Goal: Task Accomplishment & Management: Complete application form

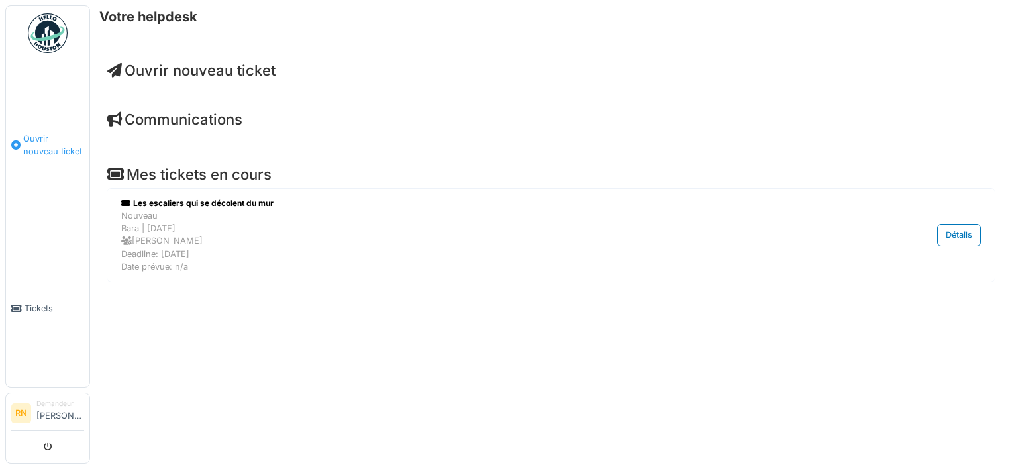
click at [46, 135] on span "Ouvrir nouveau ticket" at bounding box center [53, 144] width 61 height 25
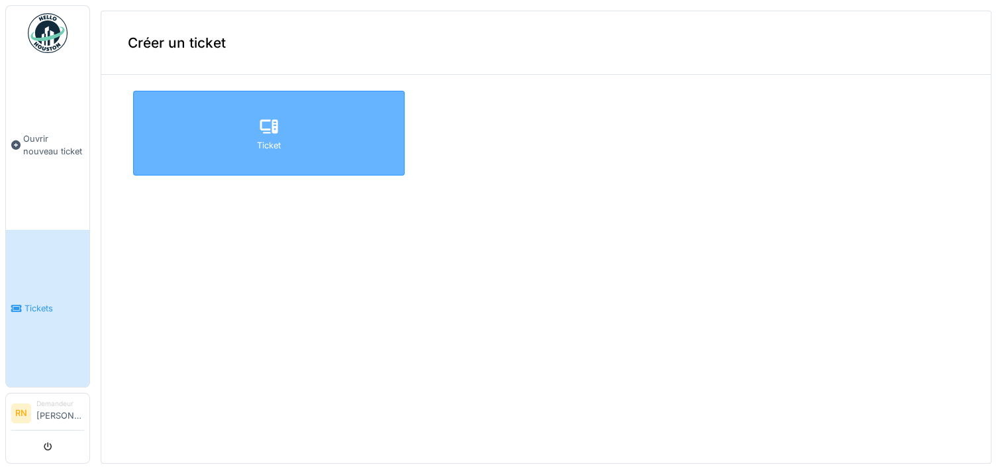
click at [264, 137] on div at bounding box center [269, 127] width 20 height 24
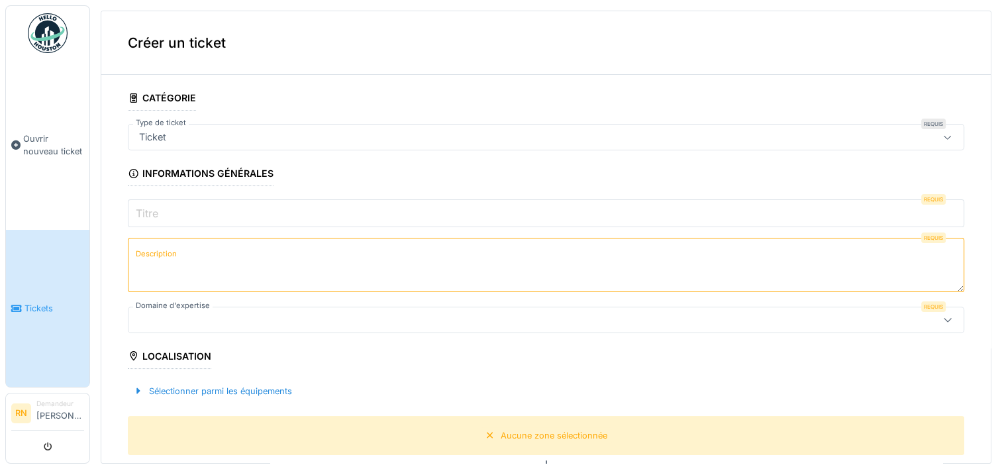
click at [217, 42] on div "Créer un ticket" at bounding box center [545, 43] width 889 height 64
click at [228, 96] on fieldset "**********" at bounding box center [546, 448] width 836 height 727
click at [204, 140] on div "Ticket" at bounding box center [500, 137] width 732 height 15
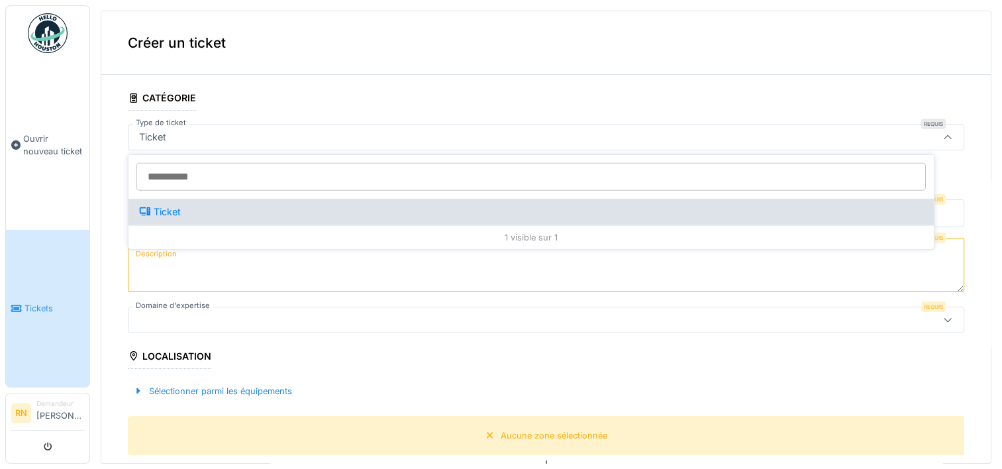
click at [183, 215] on div "Ticket" at bounding box center [531, 212] width 784 height 15
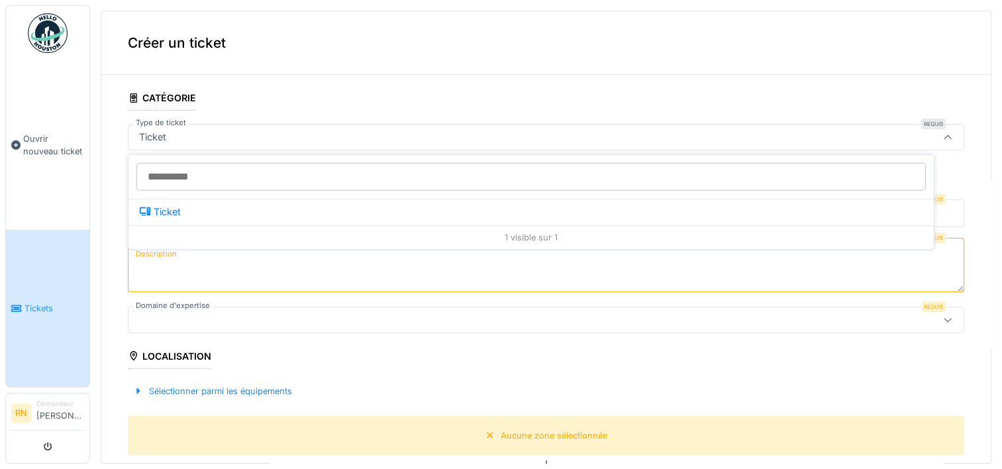
click at [228, 130] on div "Ticket" at bounding box center [500, 137] width 732 height 15
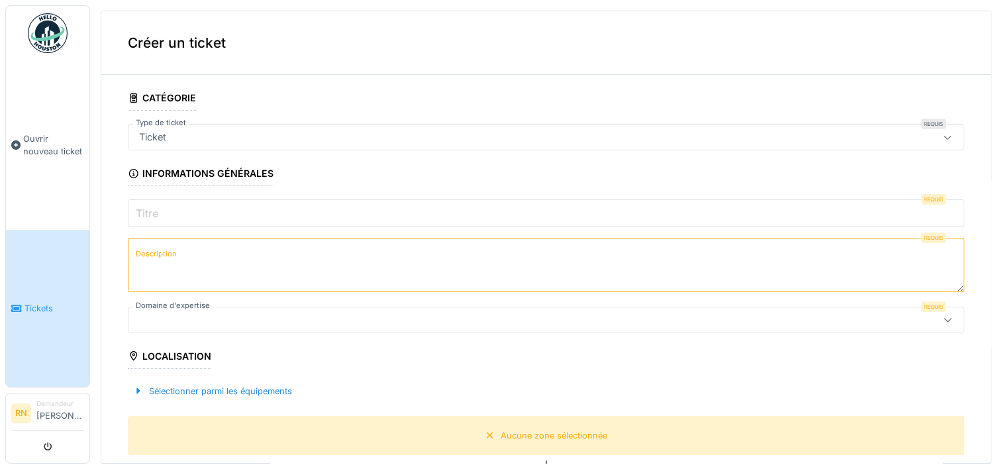
click at [162, 199] on input "Titre" at bounding box center [546, 213] width 836 height 28
click at [168, 212] on input "Titre" at bounding box center [546, 213] width 836 height 28
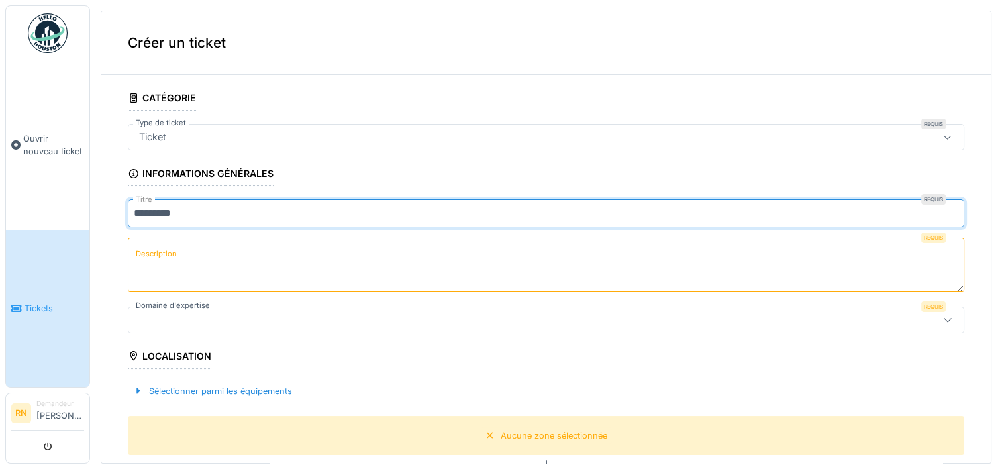
type input "********"
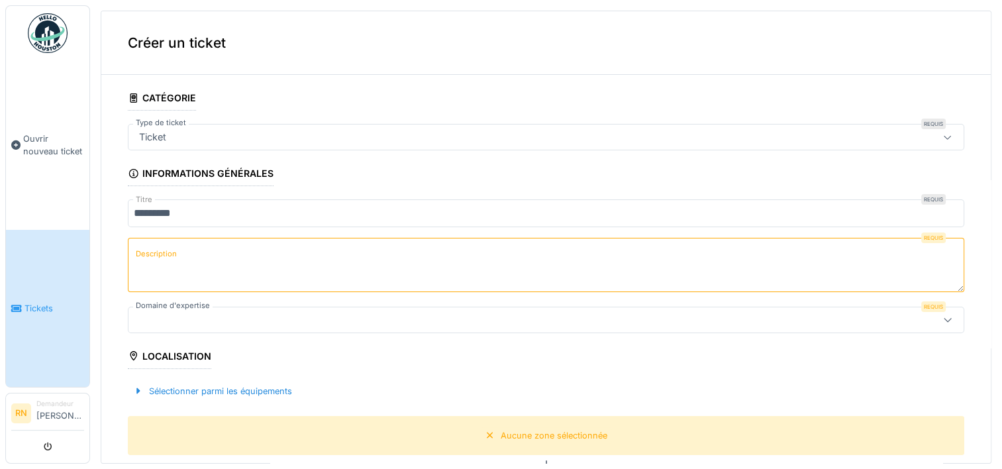
click at [207, 260] on textarea "Description" at bounding box center [546, 265] width 836 height 54
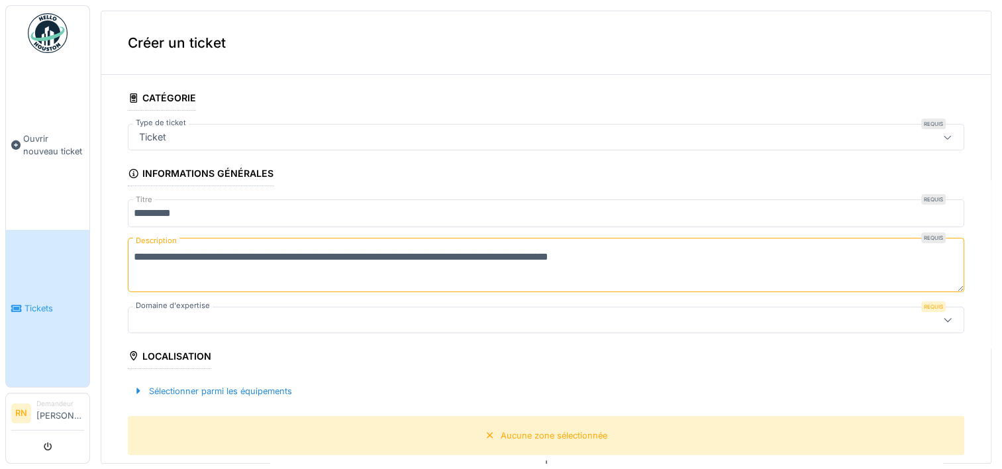
click at [499, 255] on textarea "**********" at bounding box center [546, 265] width 836 height 54
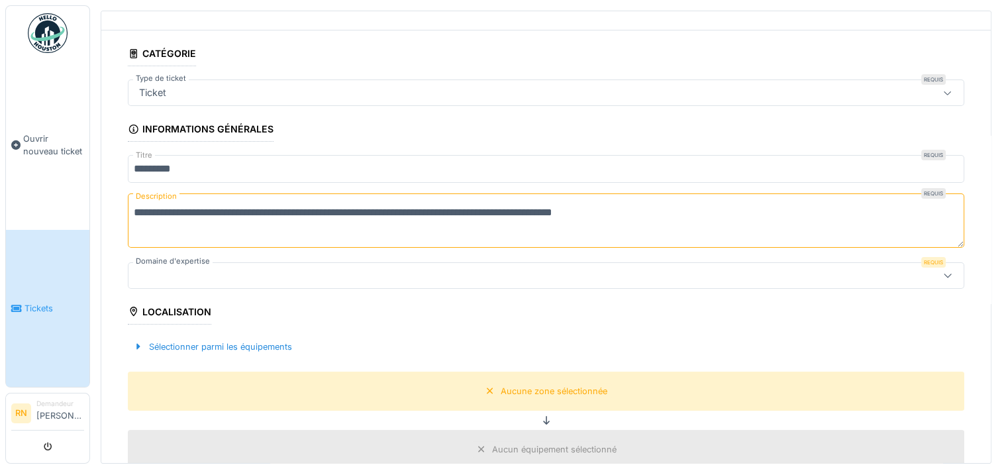
scroll to position [66, 0]
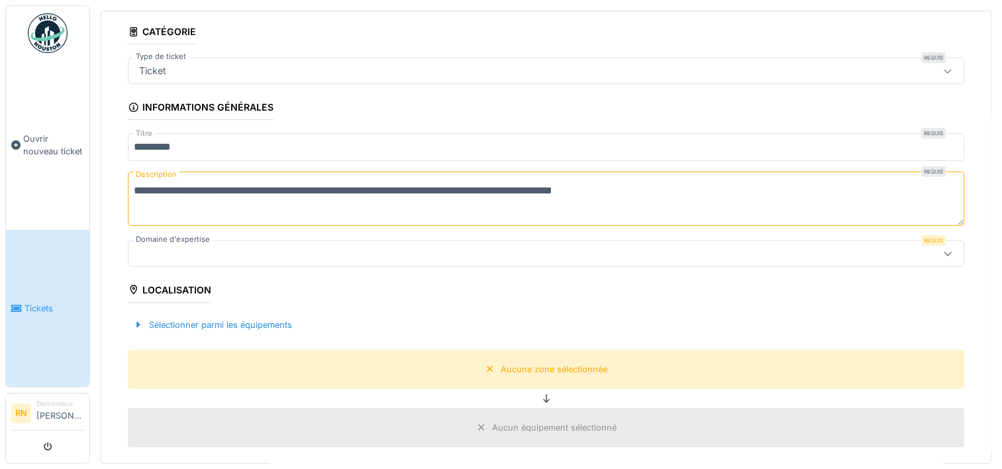
type textarea "**********"
click at [305, 246] on div at bounding box center [500, 253] width 732 height 15
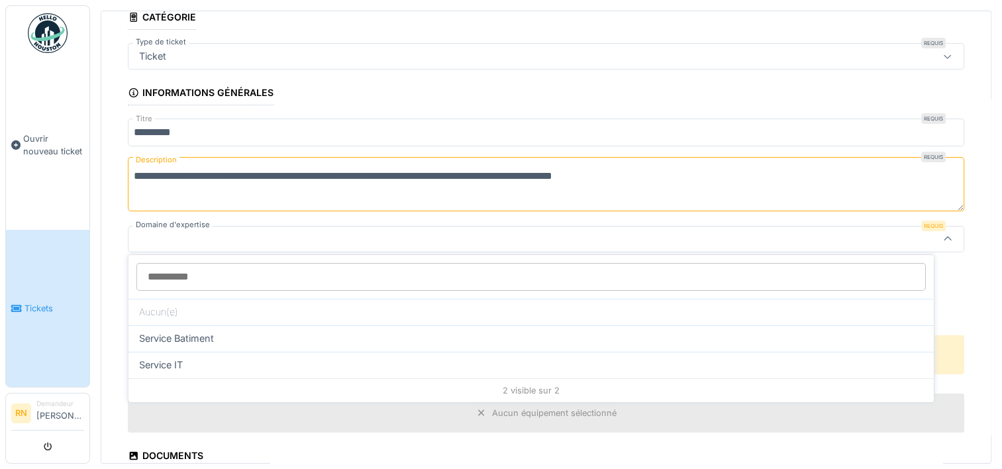
click at [215, 410] on div "Aucun équipement sélectionné" at bounding box center [546, 412] width 836 height 39
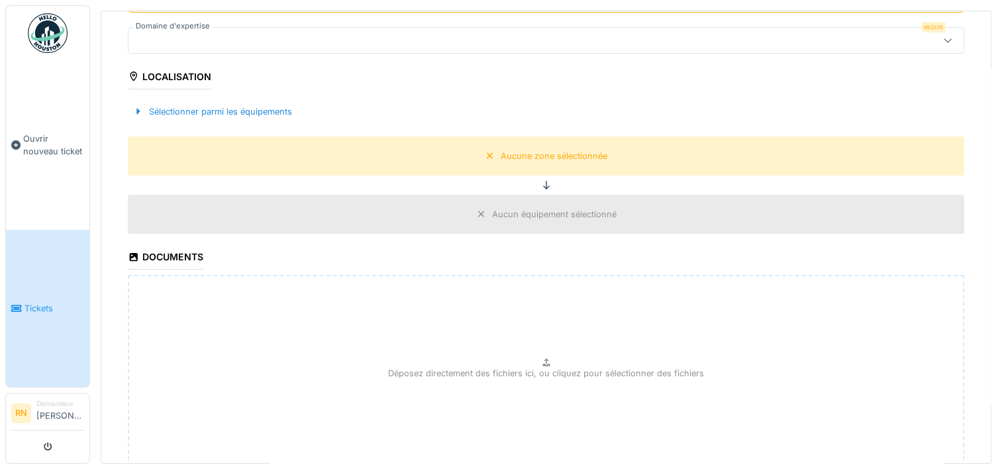
scroll to position [346, 0]
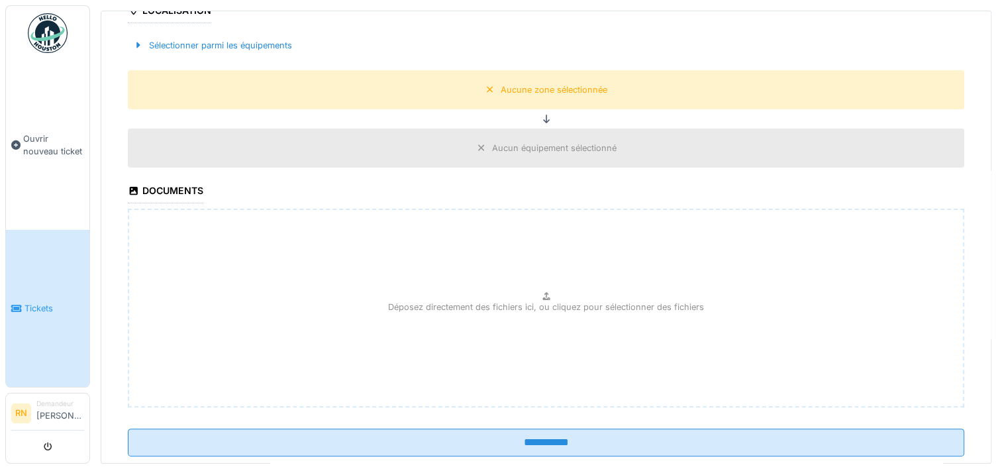
click at [537, 293] on div "Déposez directement des fichiers ici, ou cliquez pour sélectionner des fichiers" at bounding box center [546, 308] width 836 height 199
type input "**********"
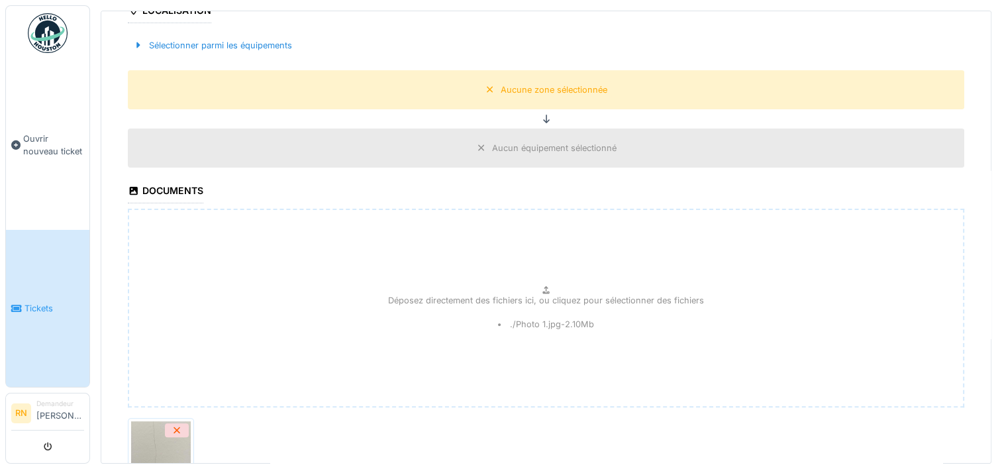
click at [152, 440] on img at bounding box center [161, 454] width 60 height 66
click at [536, 283] on div "Déposez directement des fichiers ici, ou cliquez pour sélectionner des fichiers…" at bounding box center [546, 308] width 836 height 199
type input "**********"
click at [344, 440] on img at bounding box center [365, 454] width 60 height 66
click at [542, 286] on icon at bounding box center [545, 290] width 7 height 8
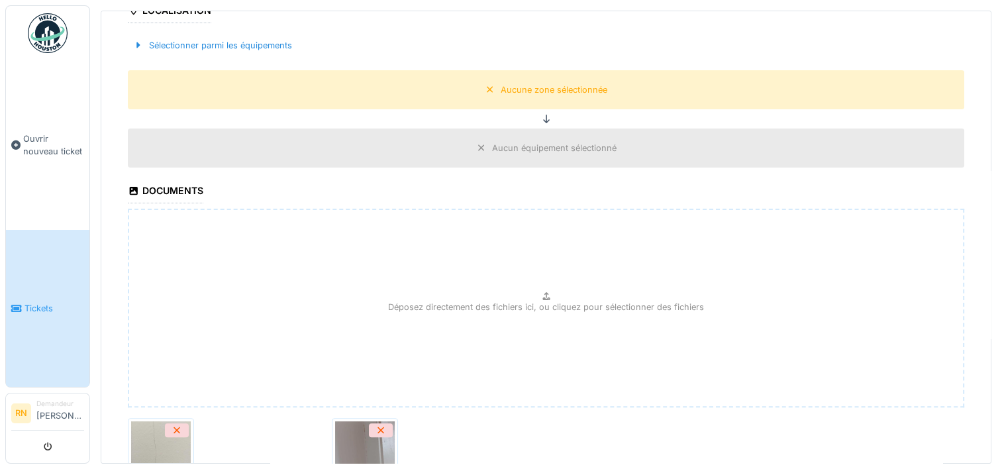
type input "**********"
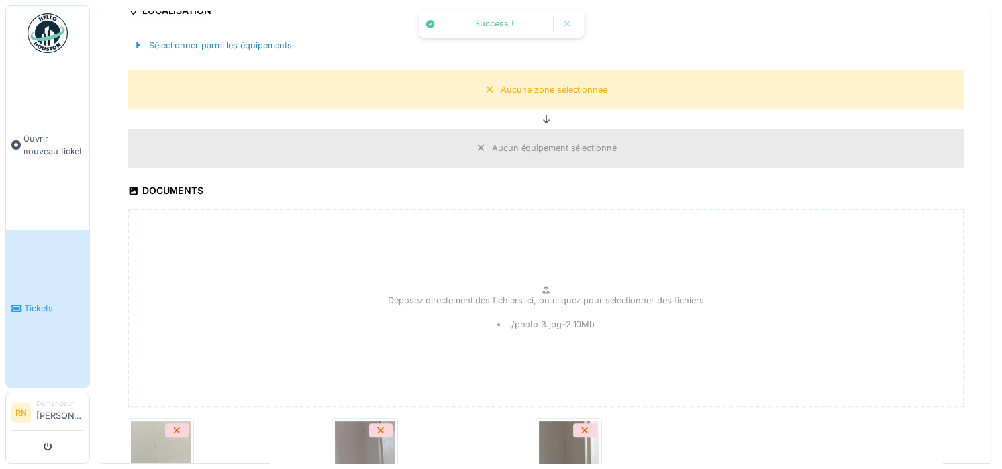
click at [542, 443] on img at bounding box center [569, 454] width 60 height 66
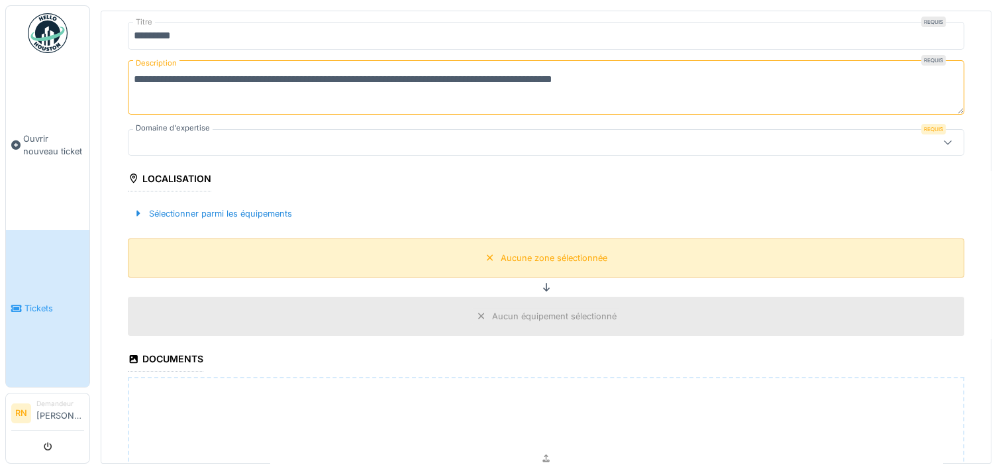
scroll to position [199, 0]
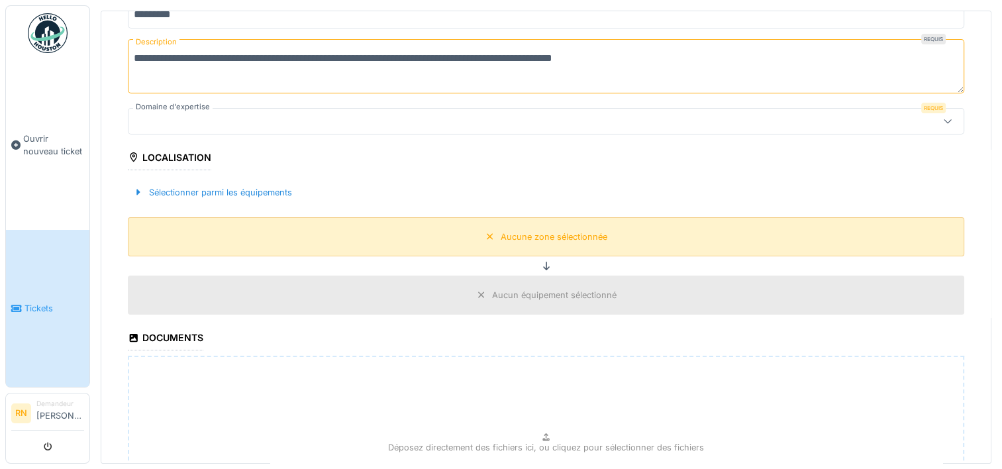
click at [591, 230] on div "Aucune zone sélectionnée" at bounding box center [554, 236] width 107 height 13
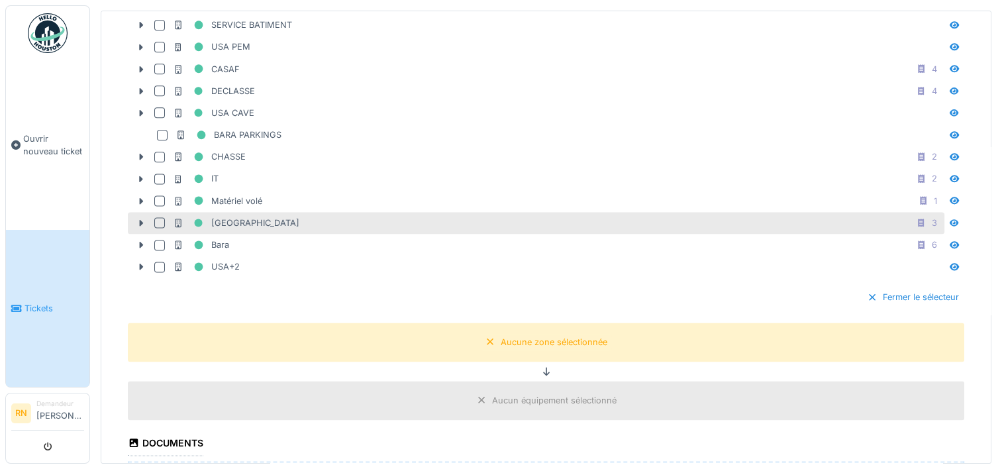
scroll to position [1721, 0]
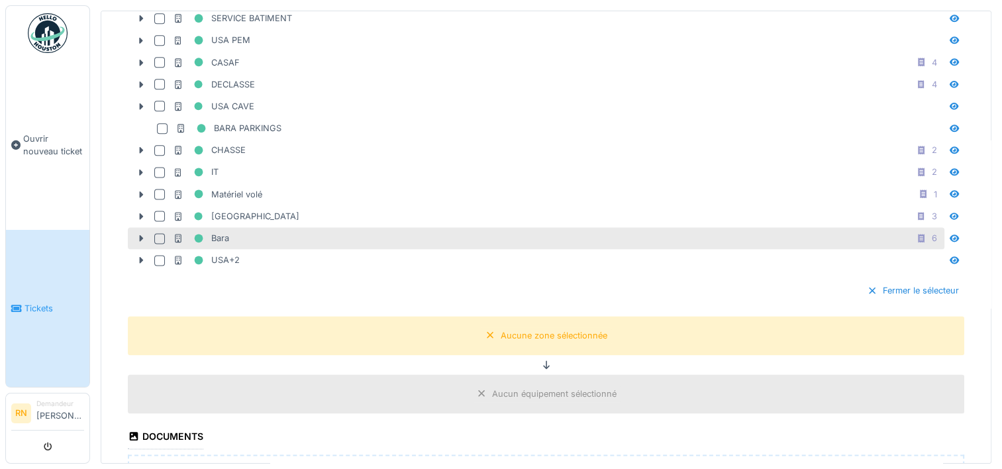
click at [234, 230] on div "Bara 6" at bounding box center [557, 238] width 769 height 17
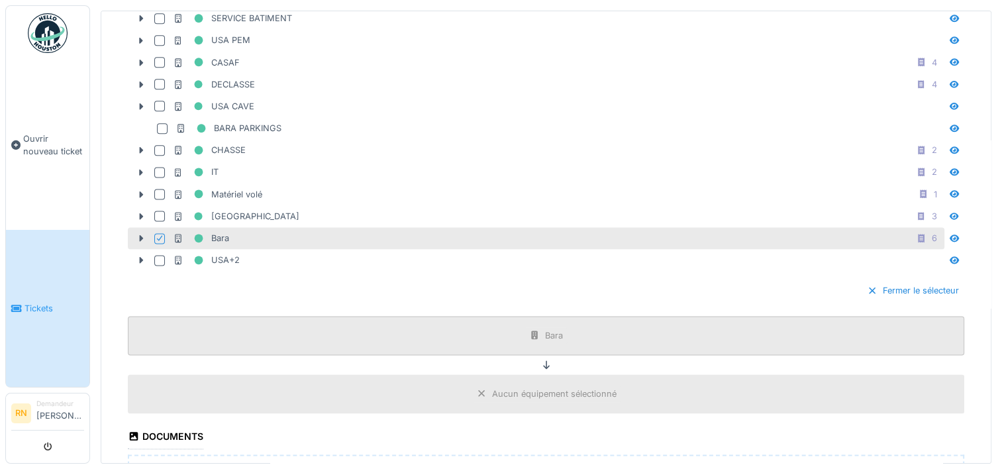
click at [547, 329] on div "Bara" at bounding box center [554, 335] width 18 height 13
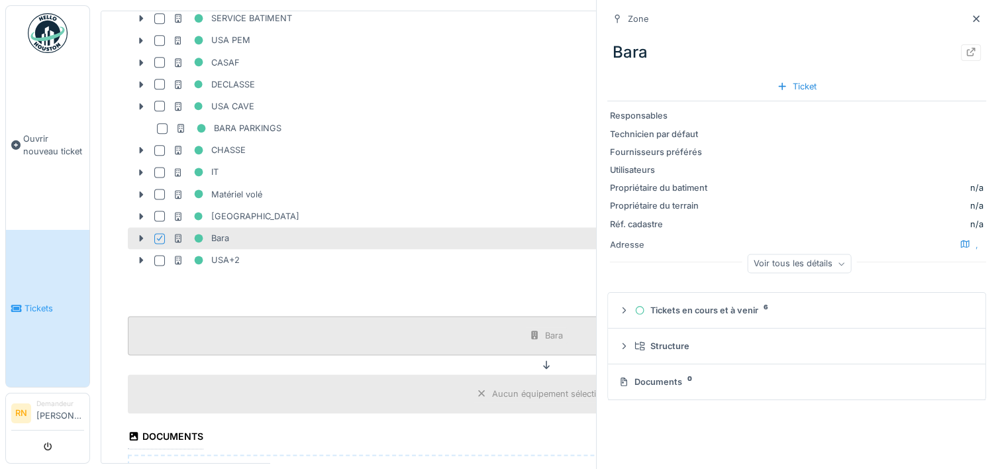
click at [531, 330] on icon at bounding box center [534, 334] width 7 height 9
click at [438, 271] on div "Fermer le sélecteur" at bounding box center [546, 290] width 836 height 39
click at [440, 271] on div "Fermer le sélecteur" at bounding box center [546, 290] width 836 height 39
click at [971, 16] on icon at bounding box center [976, 19] width 11 height 9
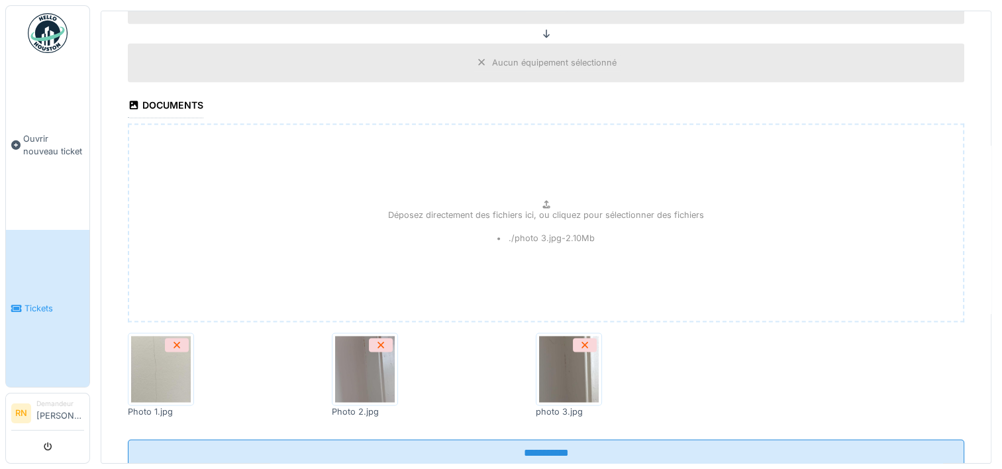
scroll to position [2072, 0]
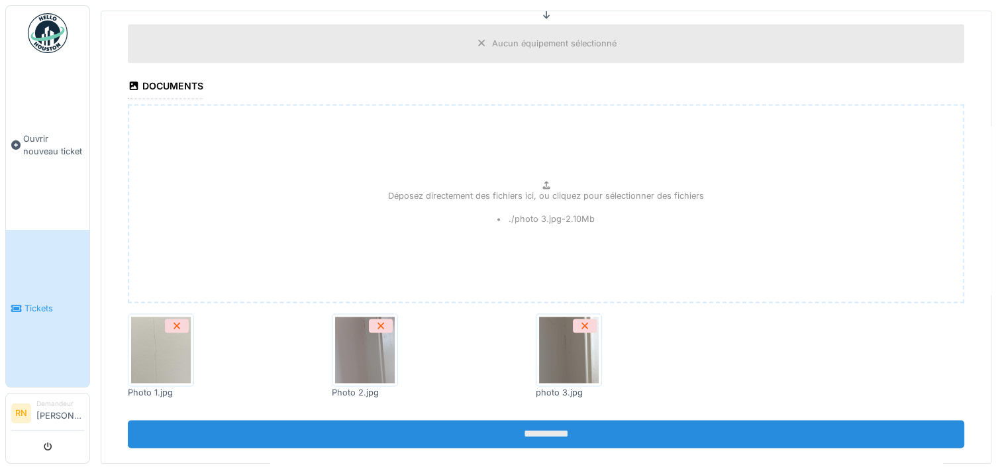
click at [556, 420] on input "**********" at bounding box center [546, 434] width 836 height 28
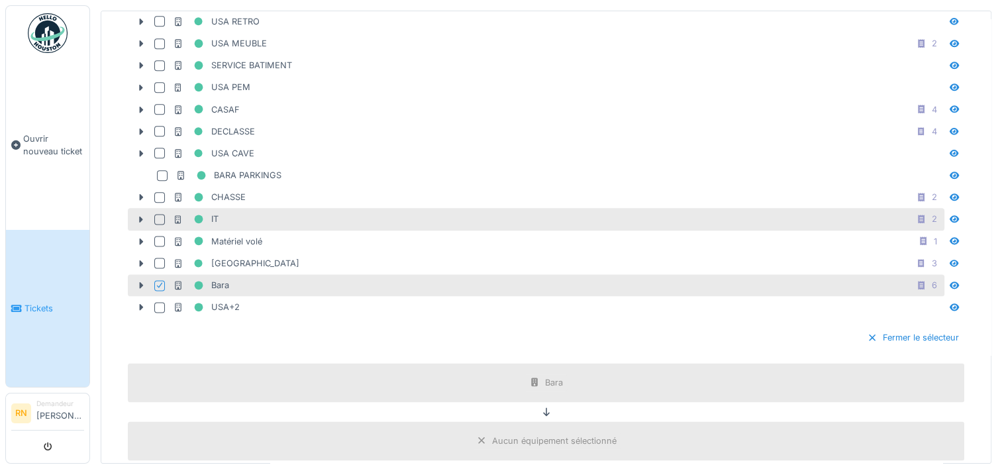
scroll to position [1695, 0]
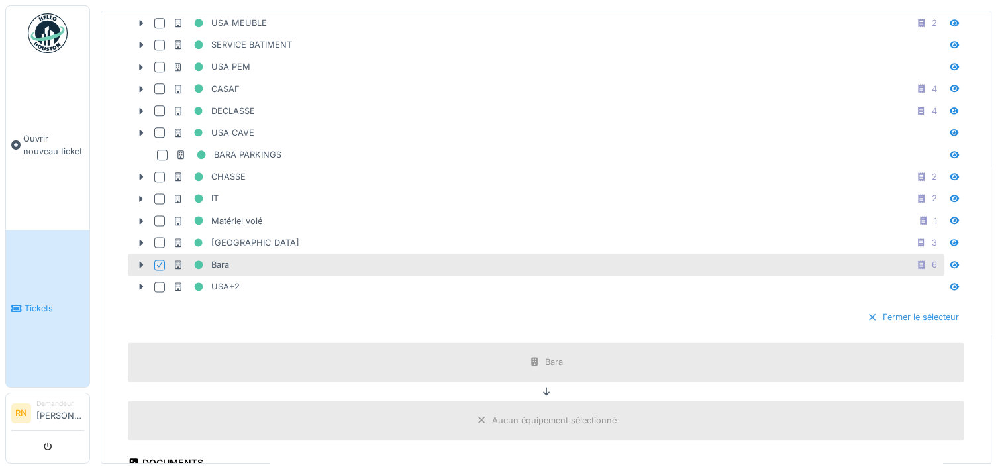
click at [873, 308] on div "Fermer le sélecteur" at bounding box center [912, 317] width 103 height 18
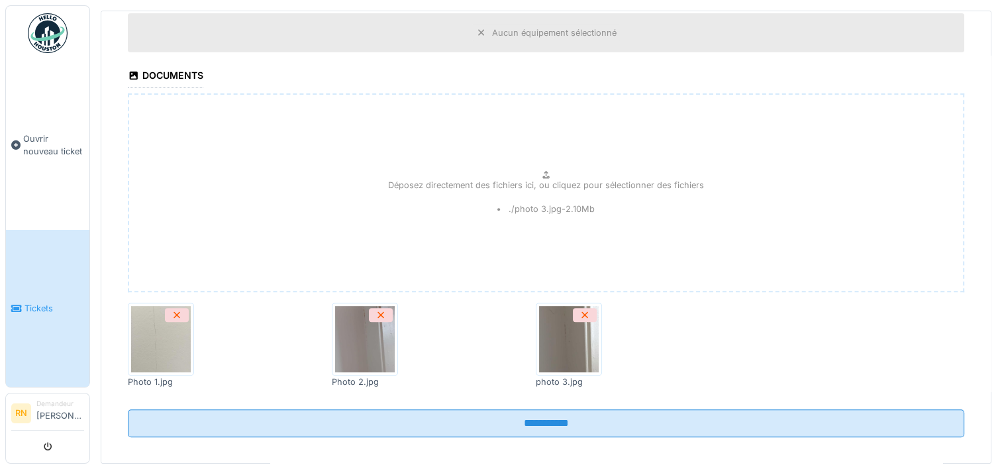
scroll to position [469, 0]
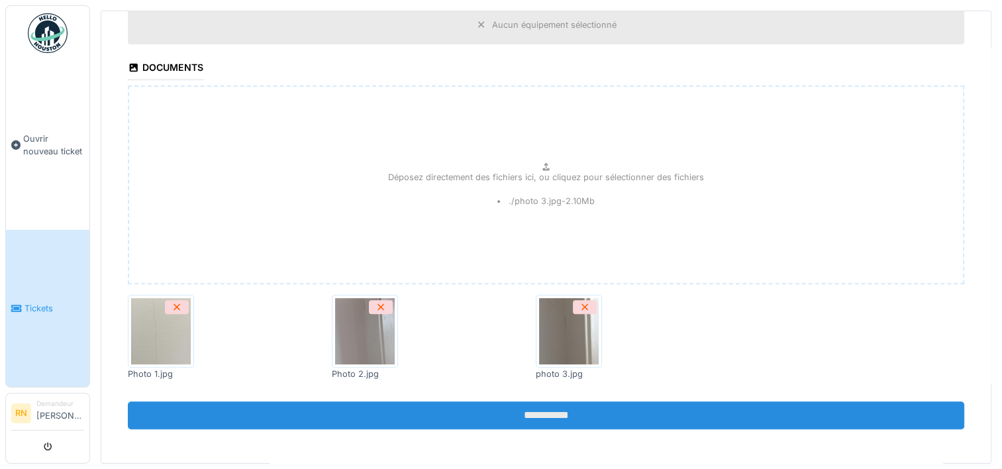
click at [526, 407] on input "**********" at bounding box center [546, 415] width 836 height 28
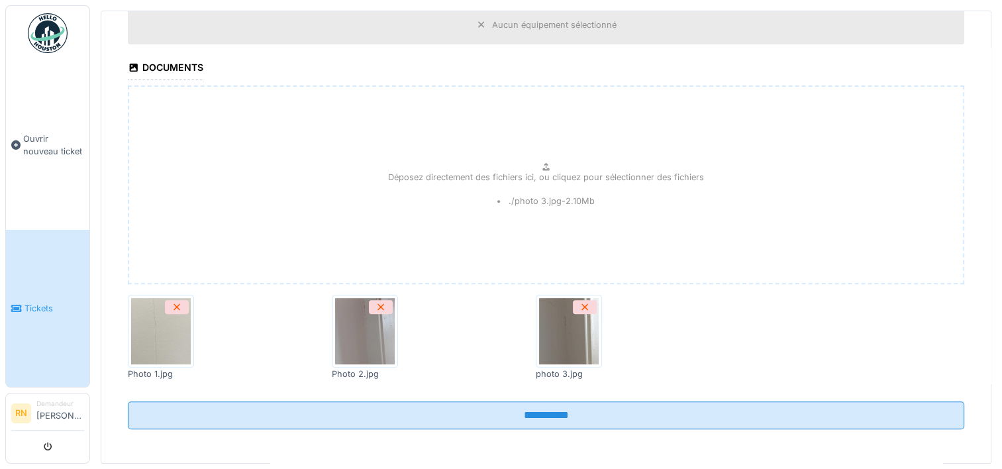
scroll to position [305, 0]
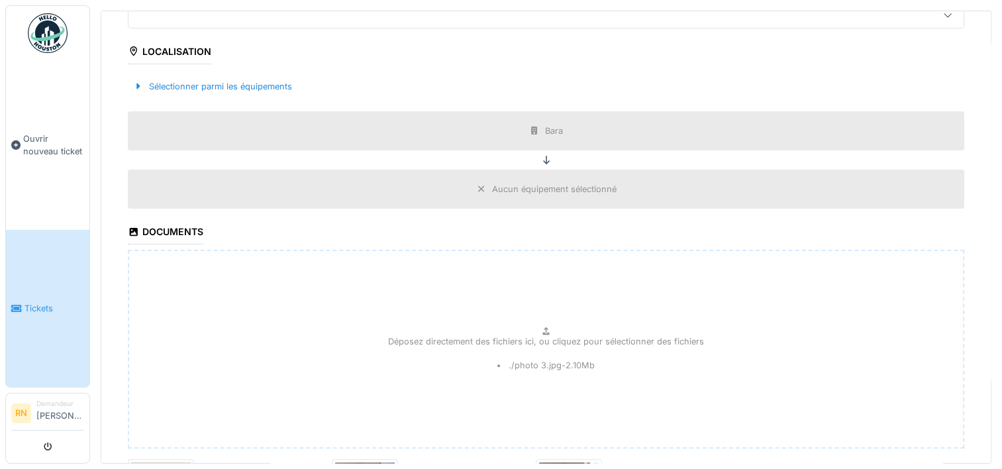
click at [543, 156] on icon at bounding box center [546, 160] width 7 height 9
click at [529, 126] on icon at bounding box center [534, 130] width 11 height 9
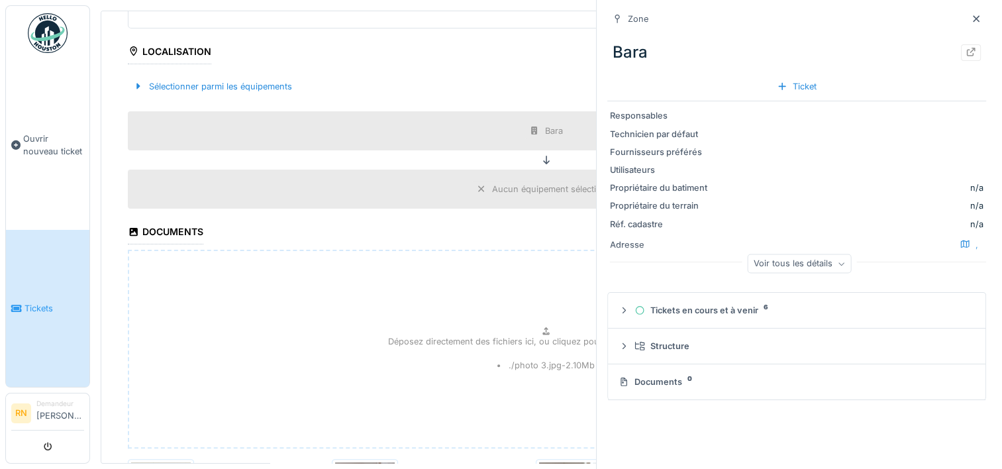
click at [345, 283] on div "Déposez directement des fichiers ici, ou cliquez pour sélectionner des fichiers…" at bounding box center [546, 349] width 836 height 199
click at [462, 275] on div "Déposez directement des fichiers ici, ou cliquez pour sélectionner des fichiers" at bounding box center [546, 349] width 836 height 199
click at [973, 20] on icon at bounding box center [976, 18] width 7 height 7
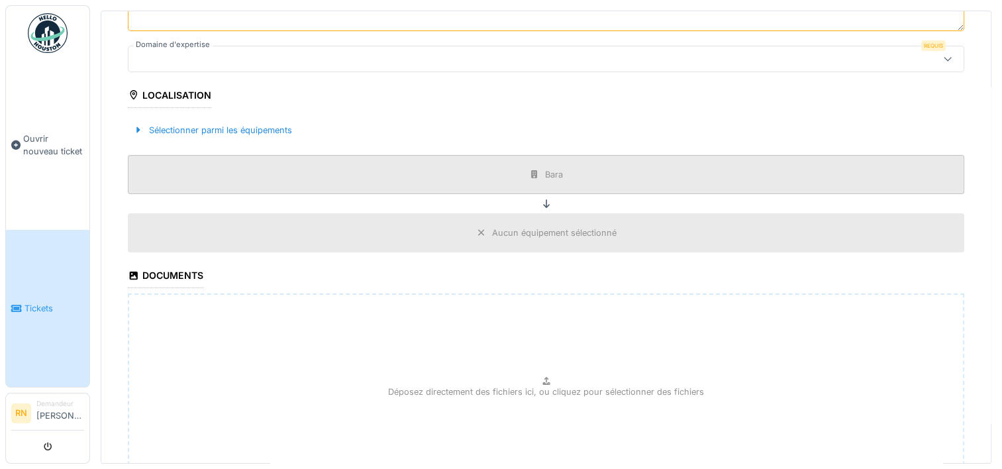
scroll to position [238, 0]
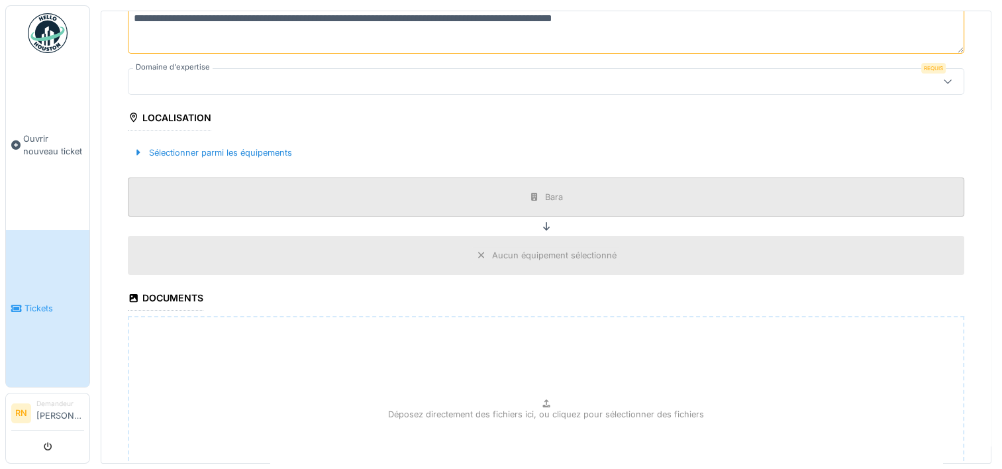
click at [545, 192] on div "Bara" at bounding box center [554, 197] width 18 height 13
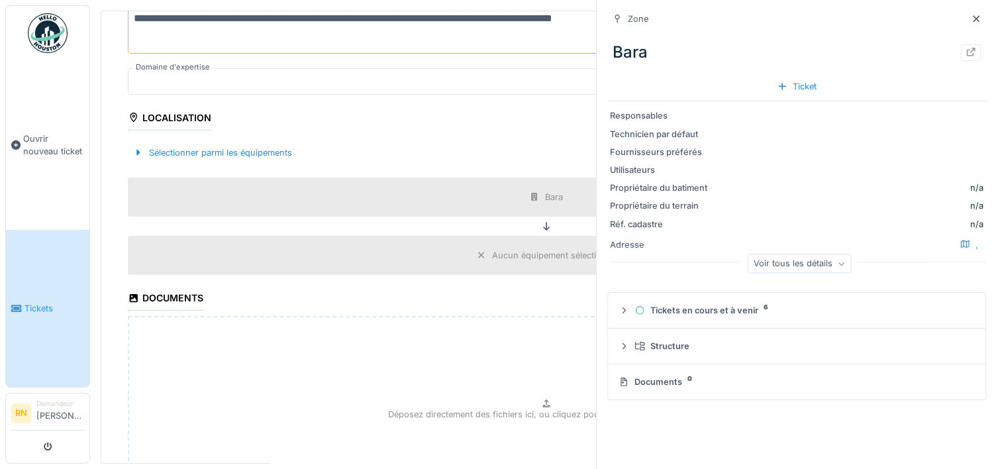
click at [820, 264] on div "Voir tous les détails" at bounding box center [799, 263] width 104 height 19
drag, startPoint x: 967, startPoint y: 15, endPoint x: 879, endPoint y: 39, distance: 90.6
click at [971, 15] on icon at bounding box center [976, 19] width 11 height 9
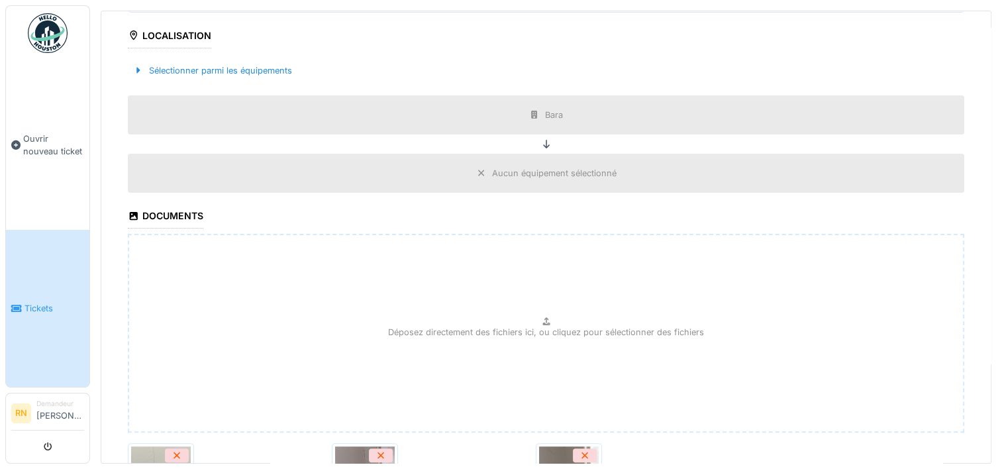
scroll to position [469, 0]
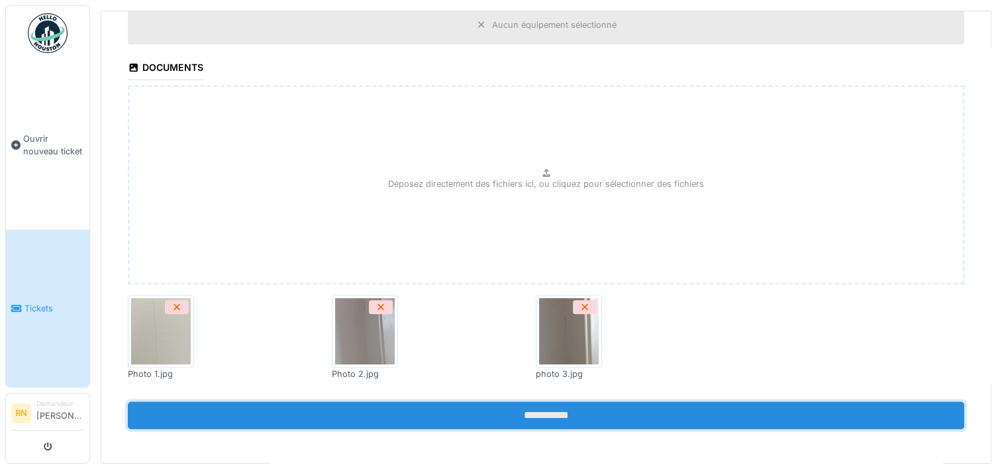
click at [518, 403] on input "**********" at bounding box center [546, 415] width 836 height 28
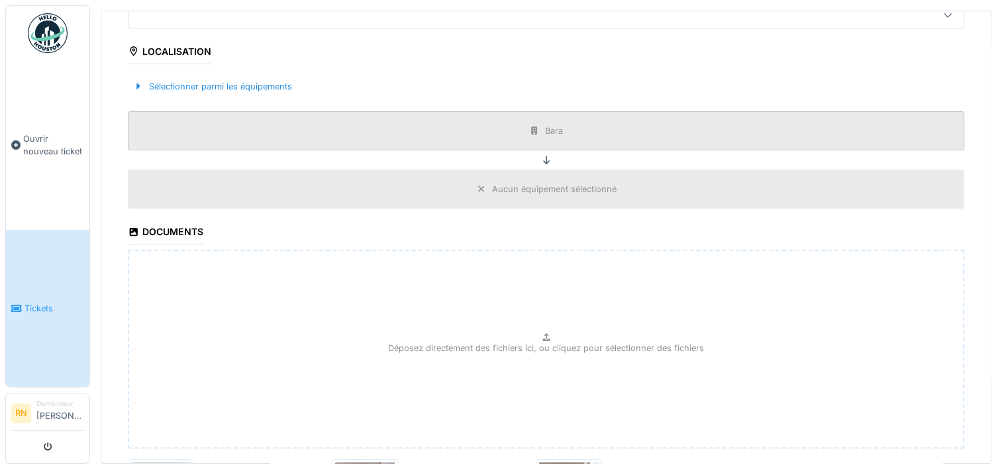
scroll to position [238, 0]
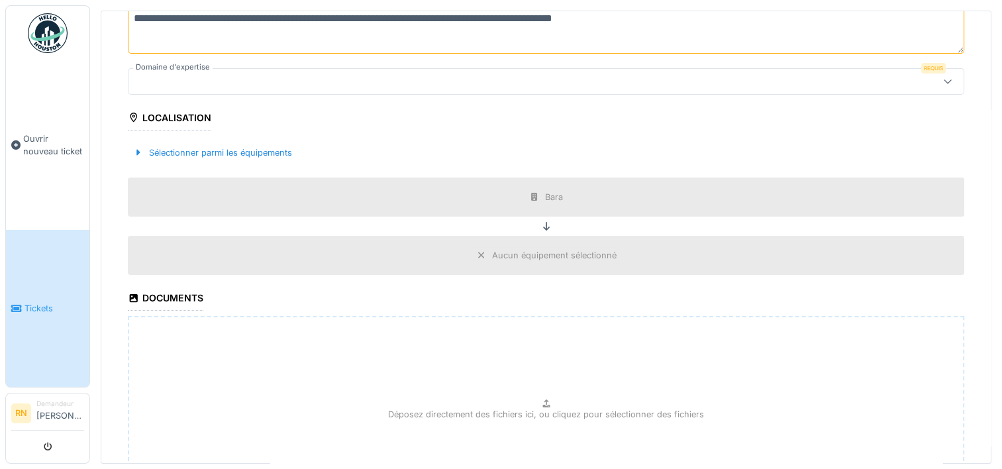
click at [174, 62] on label "Domaine d'expertise" at bounding box center [172, 67] width 79 height 11
click at [247, 80] on div at bounding box center [500, 81] width 732 height 15
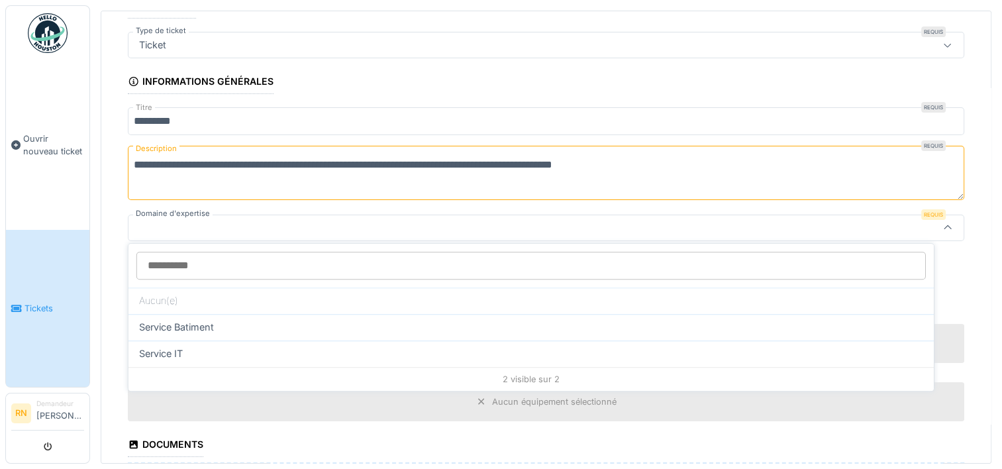
scroll to position [81, 0]
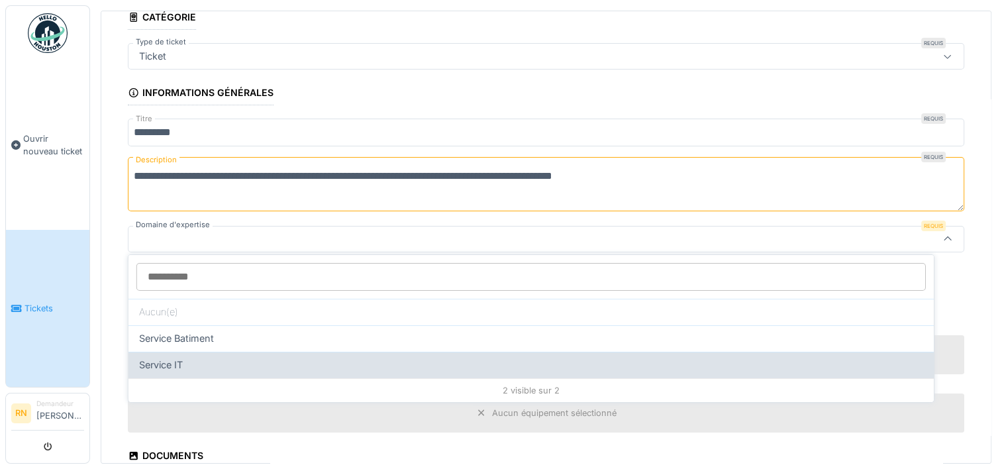
click at [289, 358] on div "Service IT" at bounding box center [531, 365] width 784 height 15
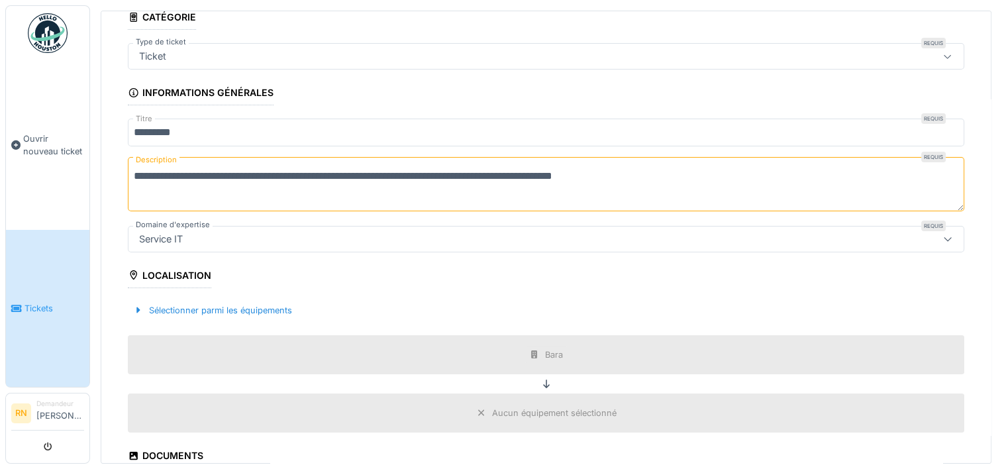
click at [236, 235] on div "Service IT" at bounding box center [500, 239] width 732 height 15
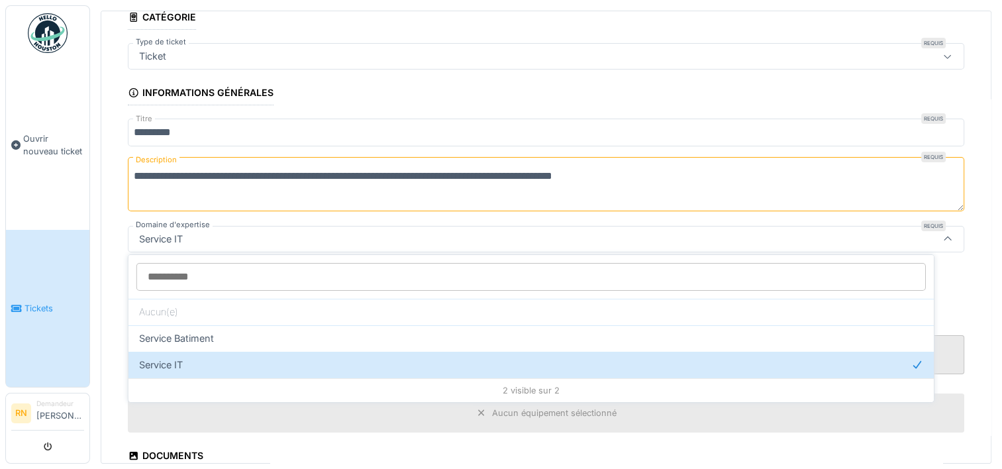
click at [199, 334] on span "Service Batiment" at bounding box center [176, 338] width 75 height 15
type input "***"
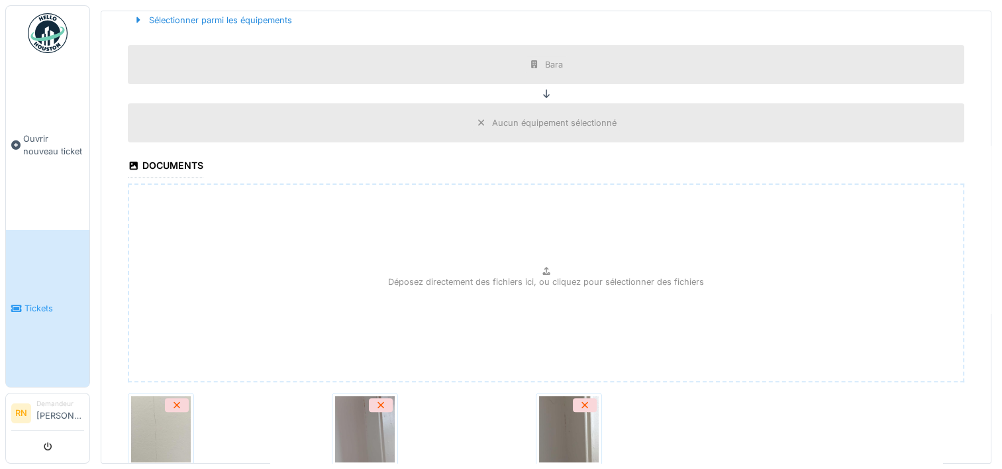
scroll to position [469, 0]
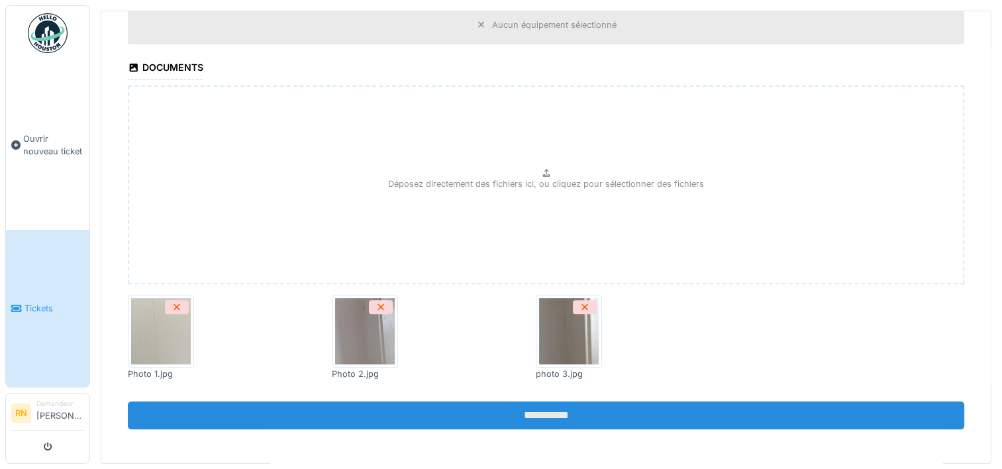
click at [453, 408] on input "**********" at bounding box center [546, 415] width 836 height 28
